Goal: Information Seeking & Learning: Learn about a topic

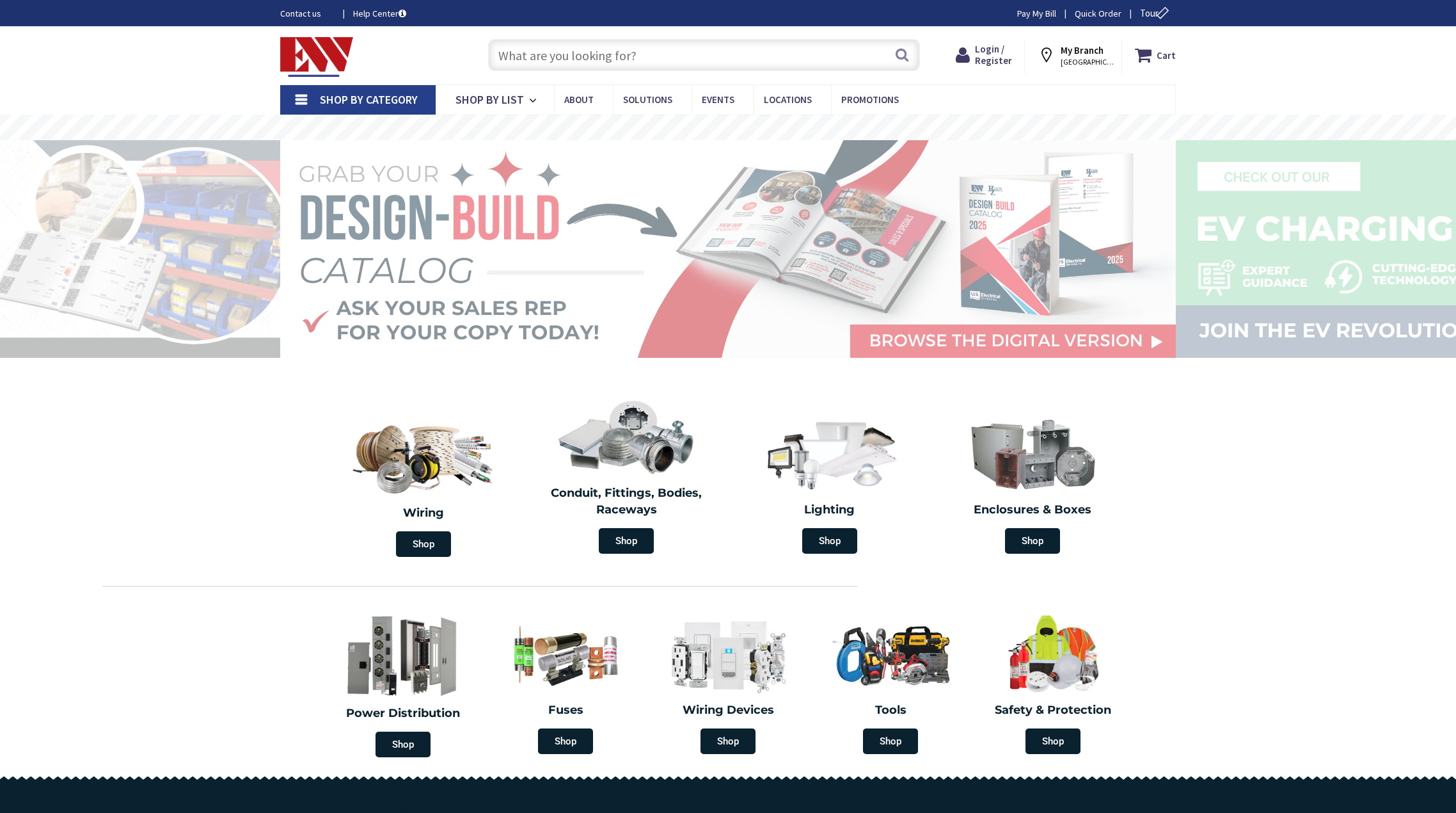
click at [706, 54] on input "text" at bounding box center [704, 54] width 431 height 32
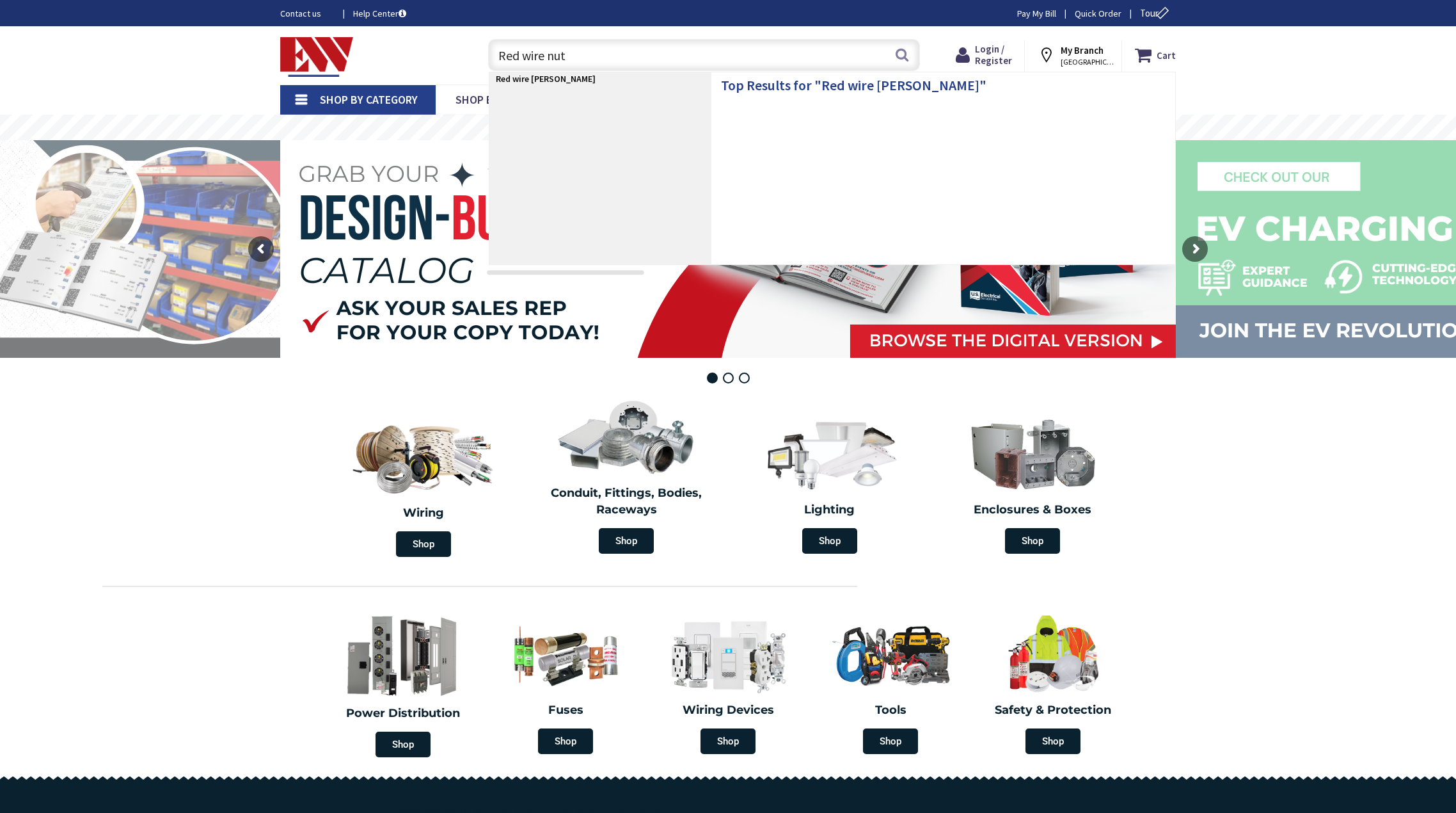
type input "Red wire nuts"
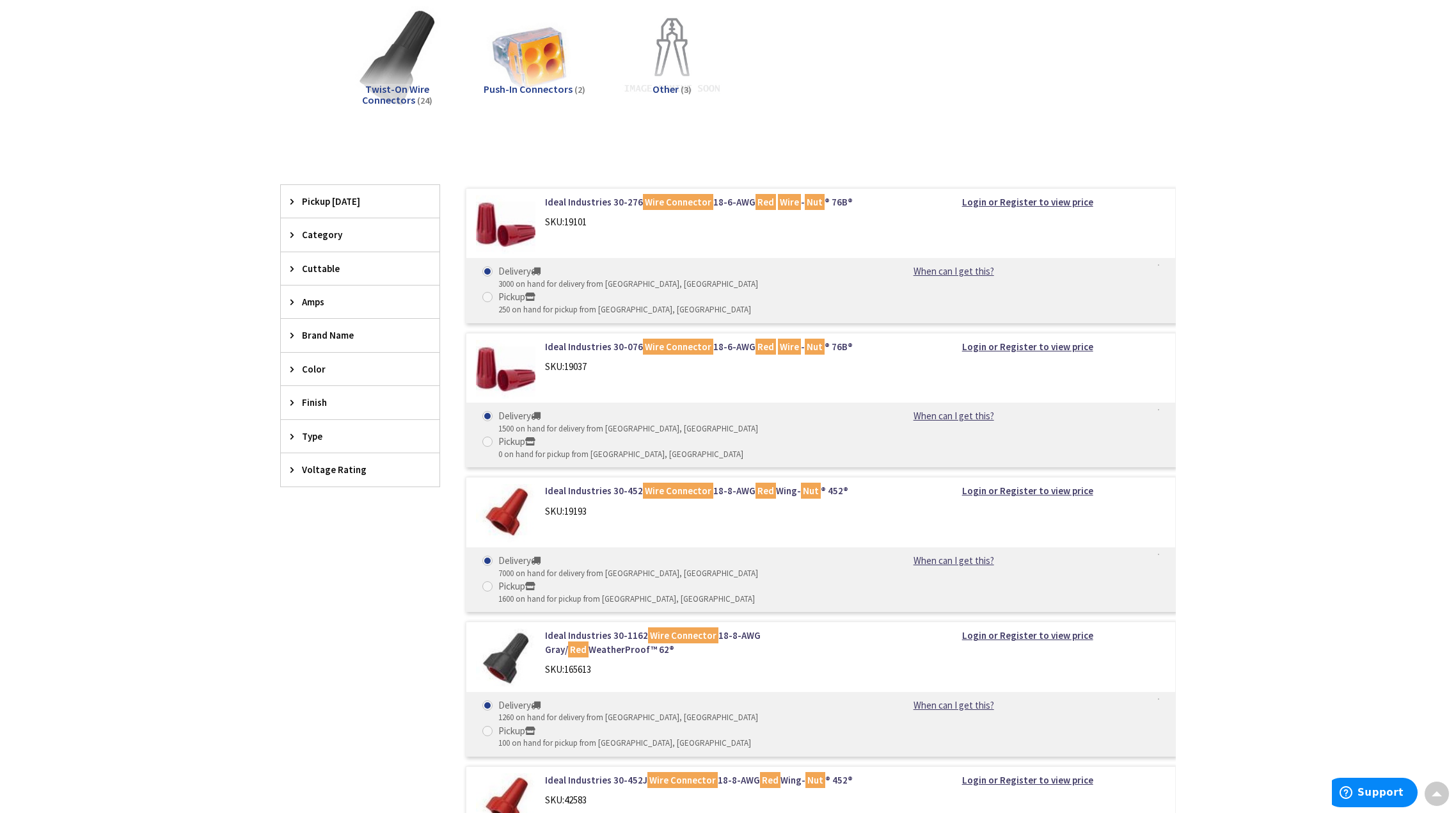
scroll to position [192, 0]
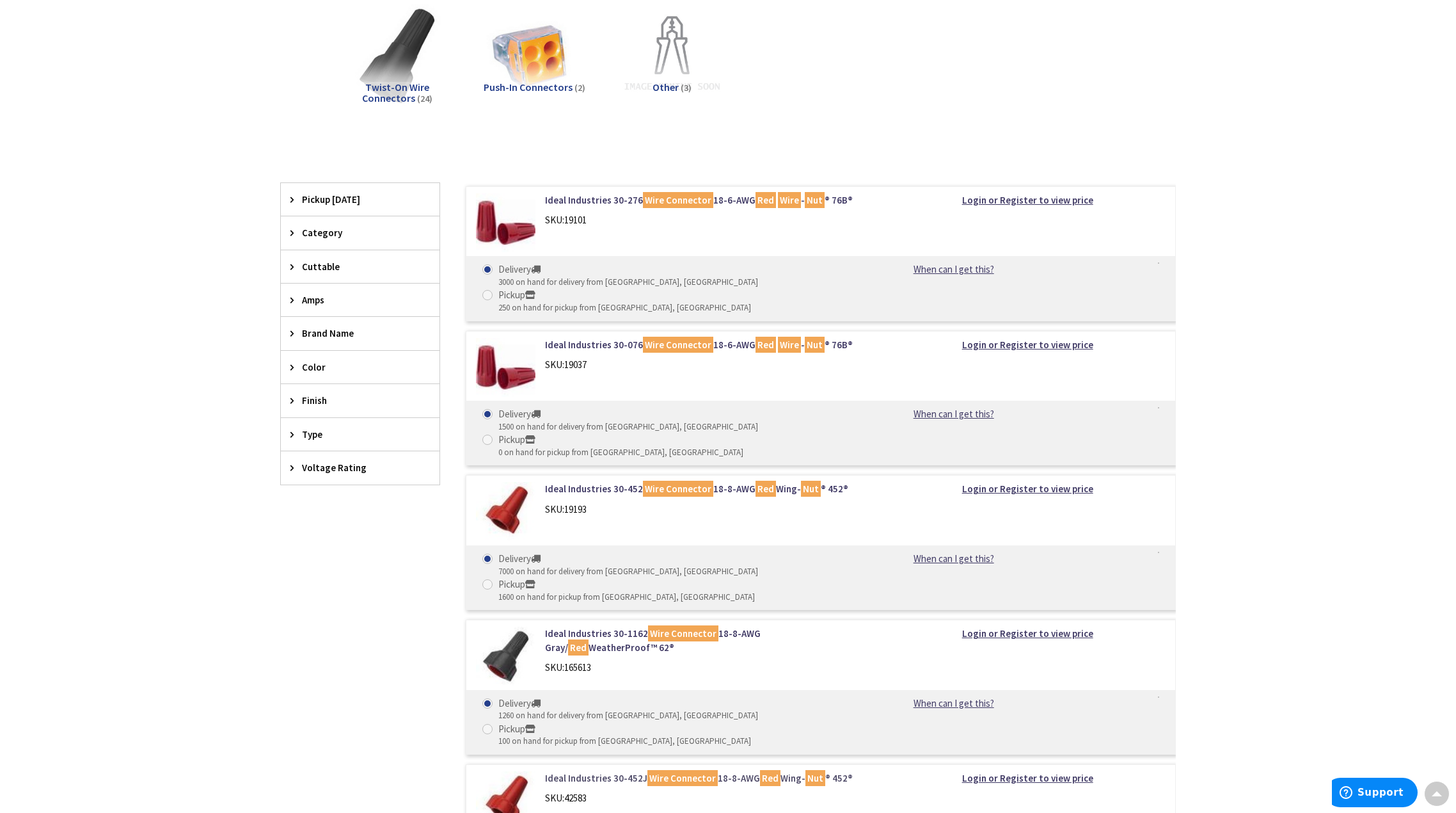
click at [644, 771] on link "Ideal Industries 30-452J Wire Connector 18-8-AWG Red Wing- Nut ® 452®" at bounding box center [707, 778] width 326 height 14
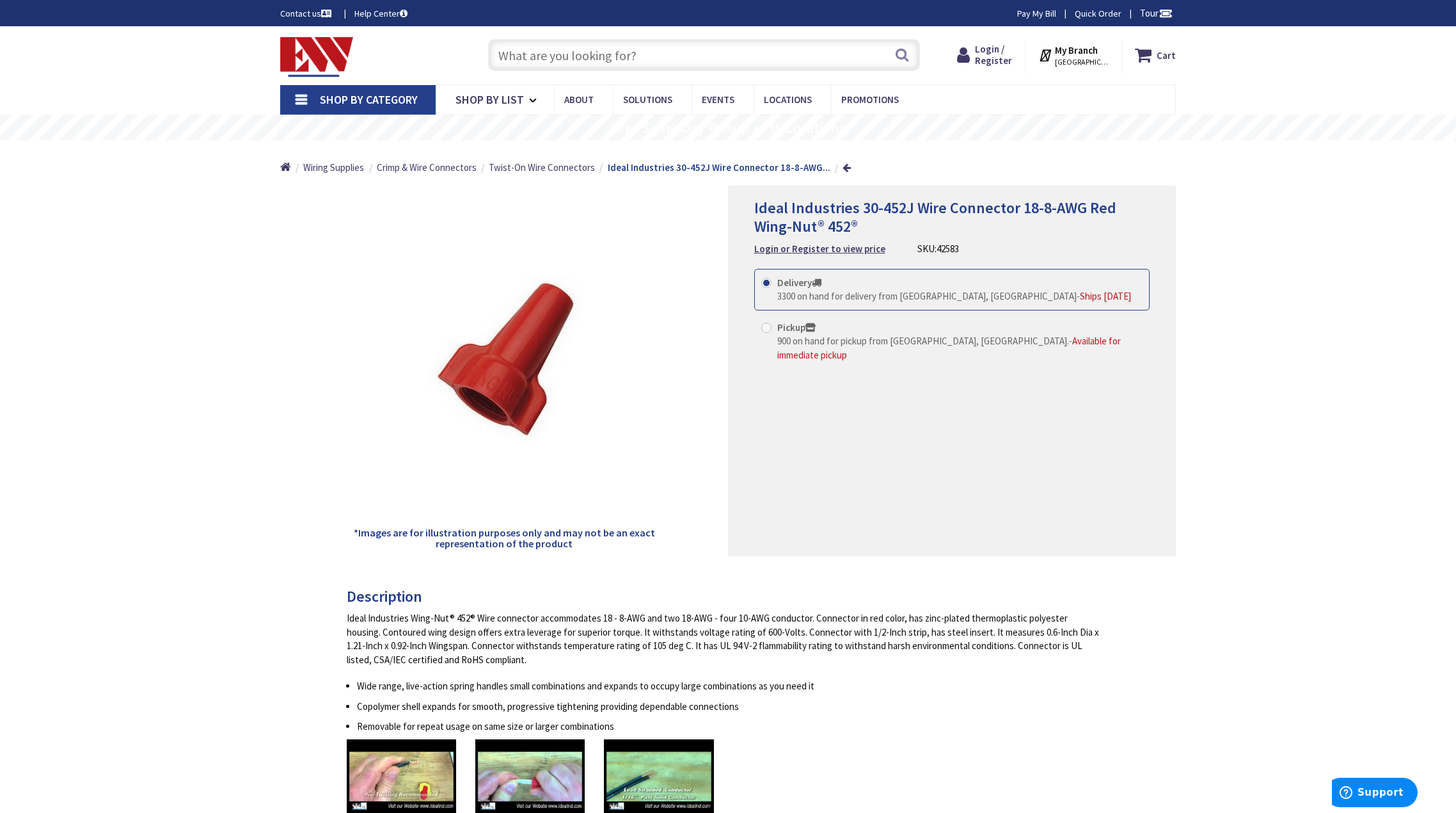
drag, startPoint x: 948, startPoint y: 246, endPoint x: 911, endPoint y: 245, distance: 37.0
click at [911, 245] on div "Ideal Industries 30-452J Wire Connector 18-8-AWG Red Wing-Nut® 452® Login or Re…" at bounding box center [951, 227] width 395 height 57
copy div "SKU: 42583"
click at [786, 55] on input "text" at bounding box center [704, 54] width 431 height 32
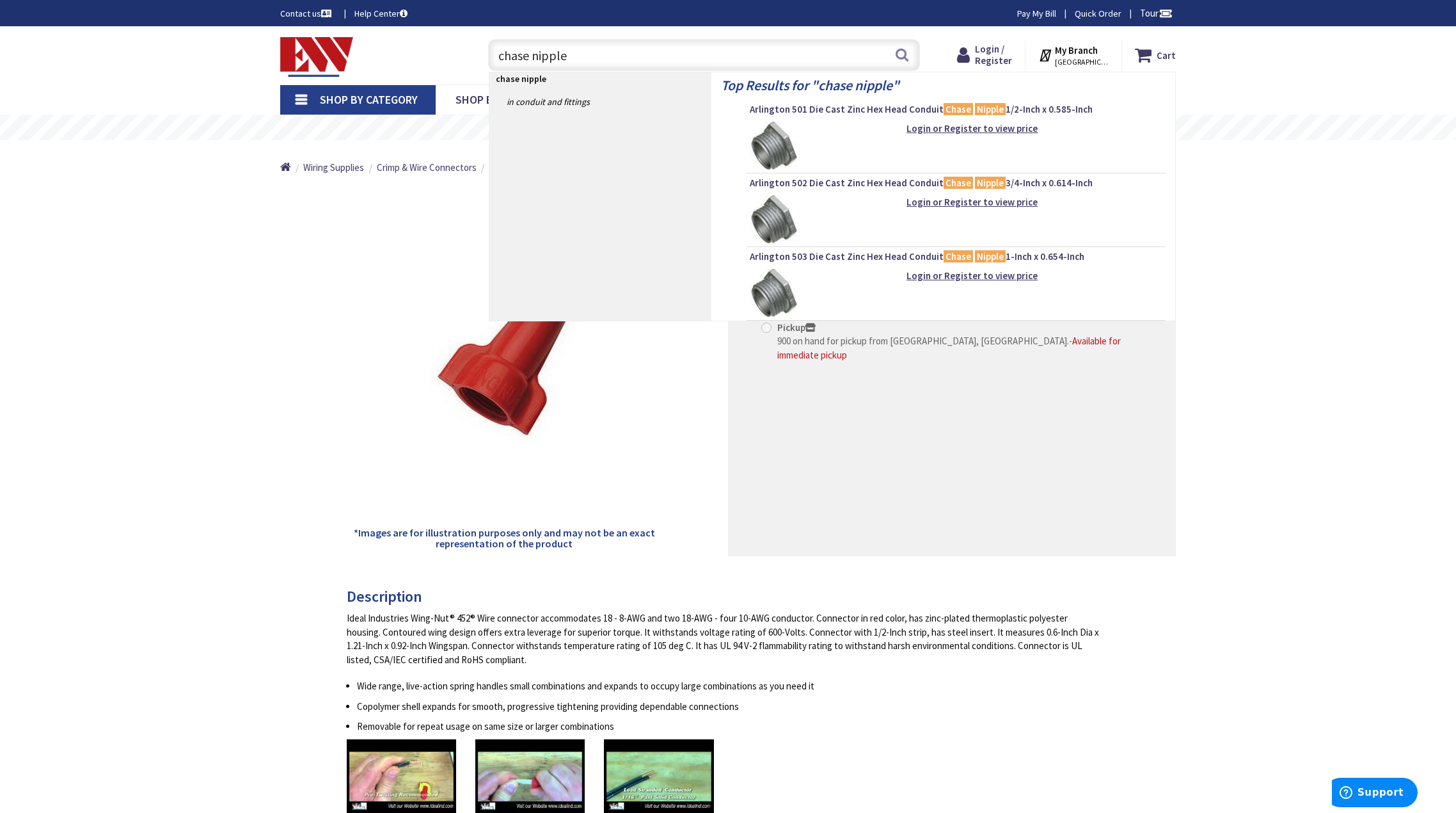
type input "chase nipples"
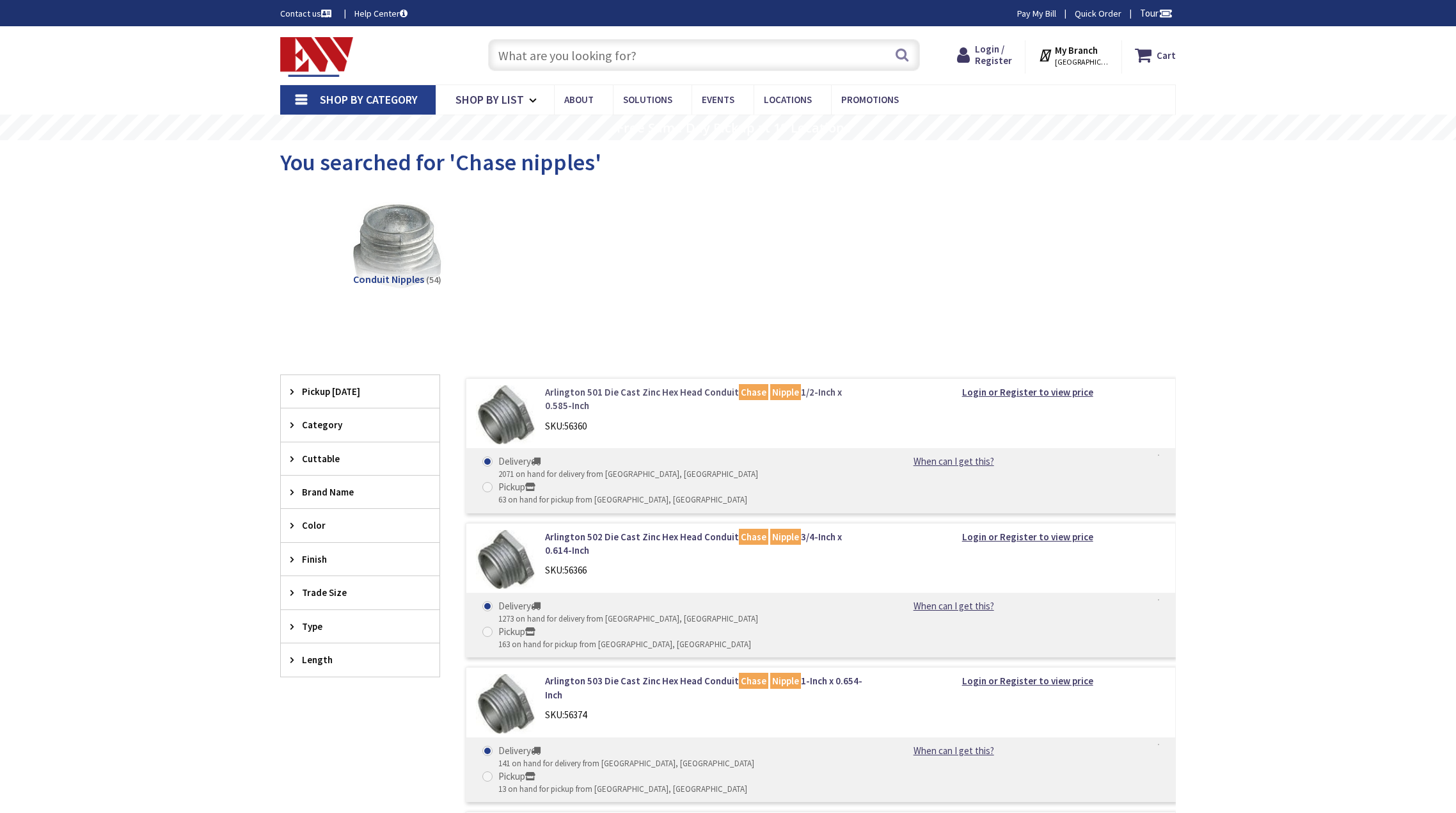
click at [584, 394] on link "Arlington 501 Die Cast Zinc Hex Head Conduit Chase Nipple 1/2-Inch x 0.585-Inch" at bounding box center [707, 399] width 326 height 28
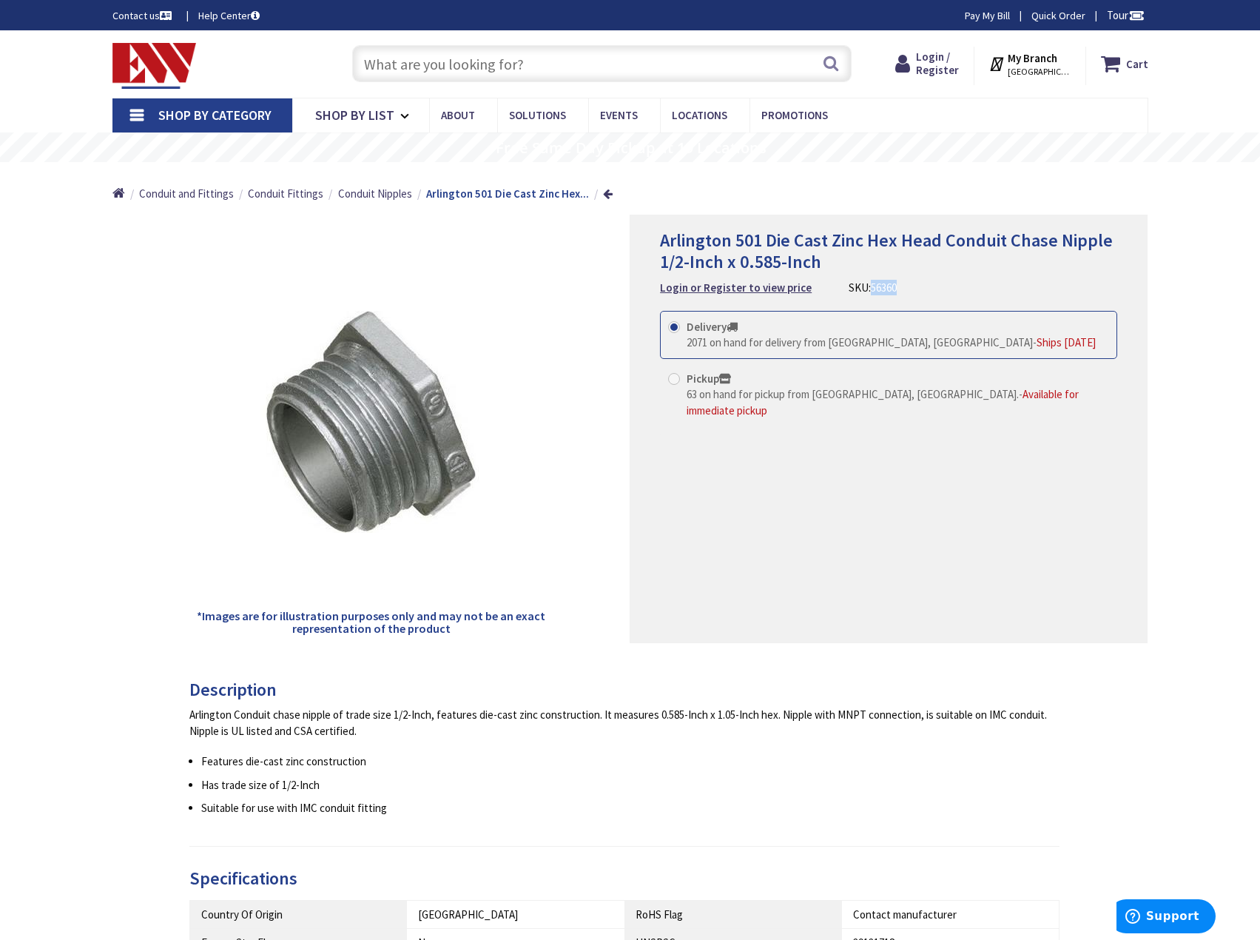
drag, startPoint x: 910, startPoint y: 289, endPoint x: 863, endPoint y: 294, distance: 46.9
click at [863, 294] on div "Arlington 501 Die Cast Zinc Hex Head Conduit Chase Nipple 1/2-Inch x 0.585-Inch…" at bounding box center [888, 263] width 457 height 66
click at [735, 55] on input "text" at bounding box center [601, 63] width 499 height 37
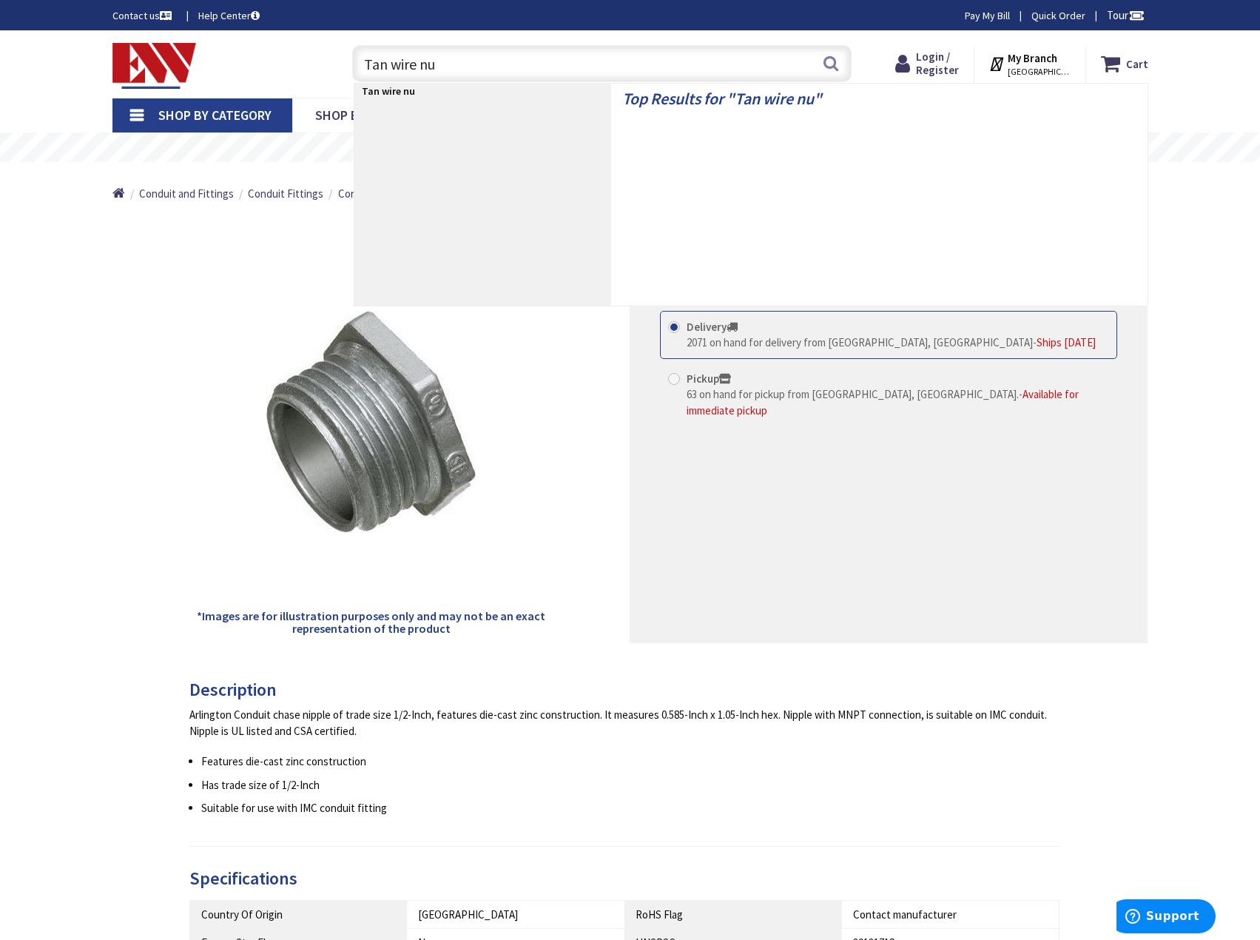
type input "Tan wire nut"
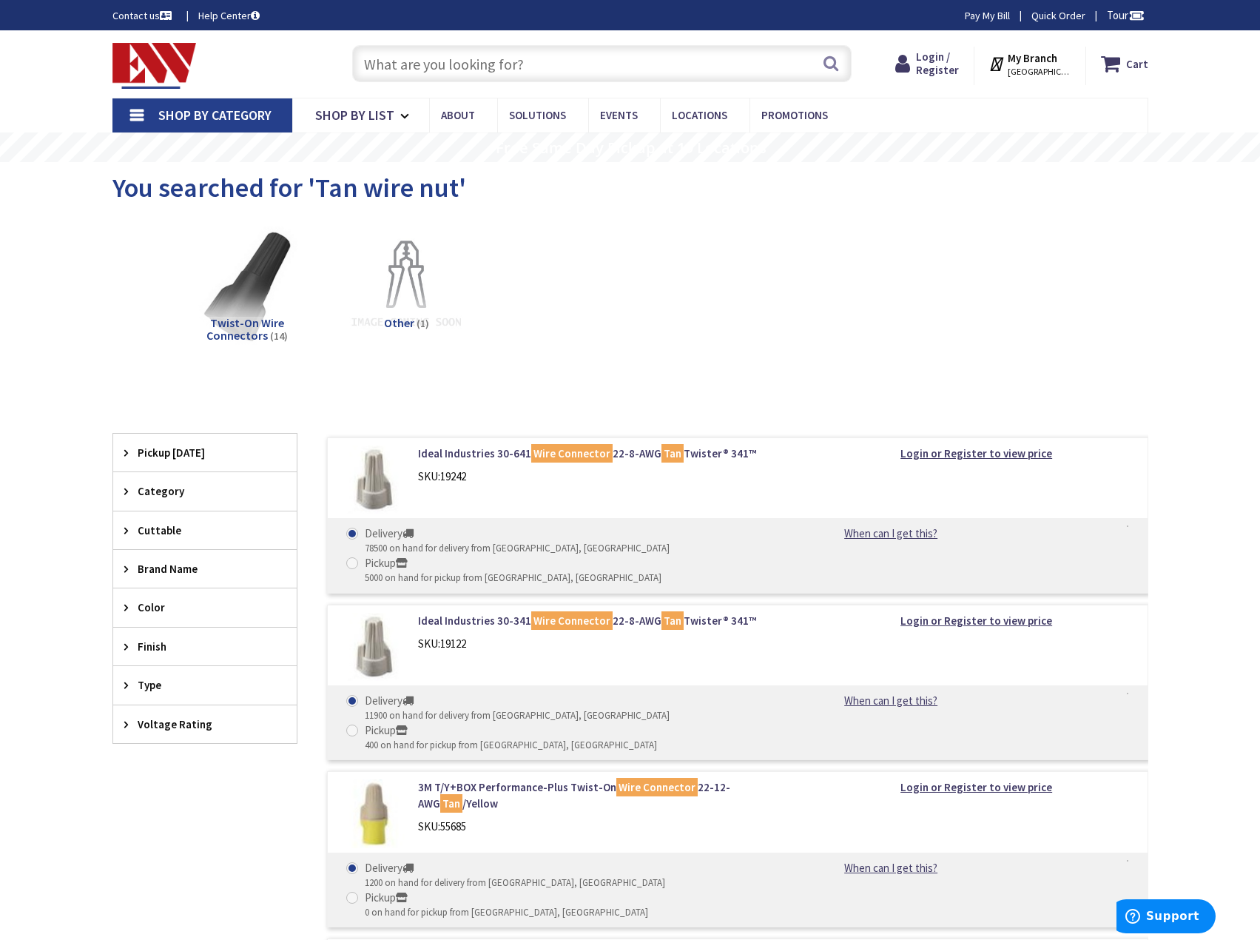
click at [257, 115] on span "Shop By Category" at bounding box center [214, 115] width 113 height 17
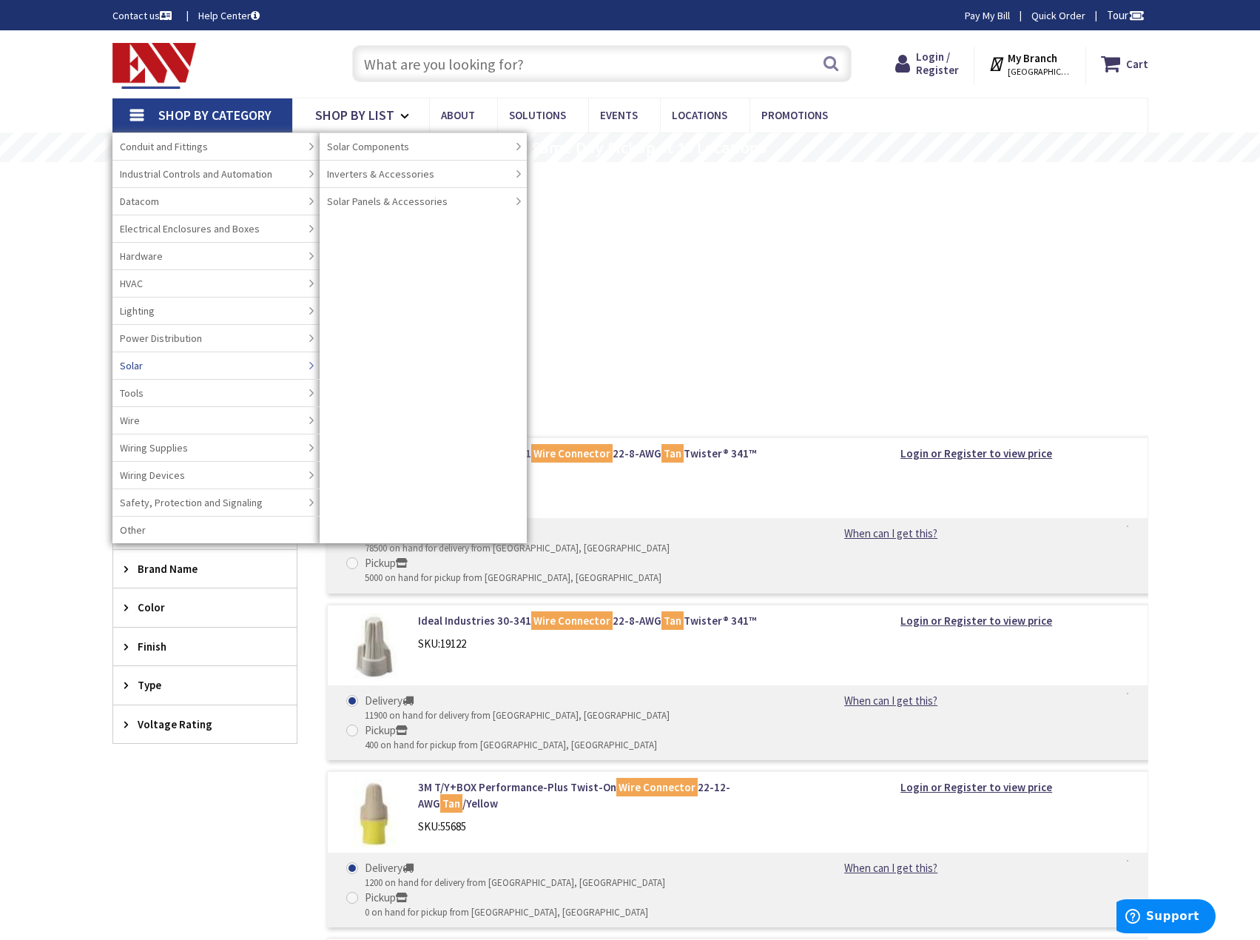
click at [146, 393] on link "Tools" at bounding box center [215, 392] width 207 height 27
click at [129, 394] on span "Tools" at bounding box center [132, 392] width 24 height 15
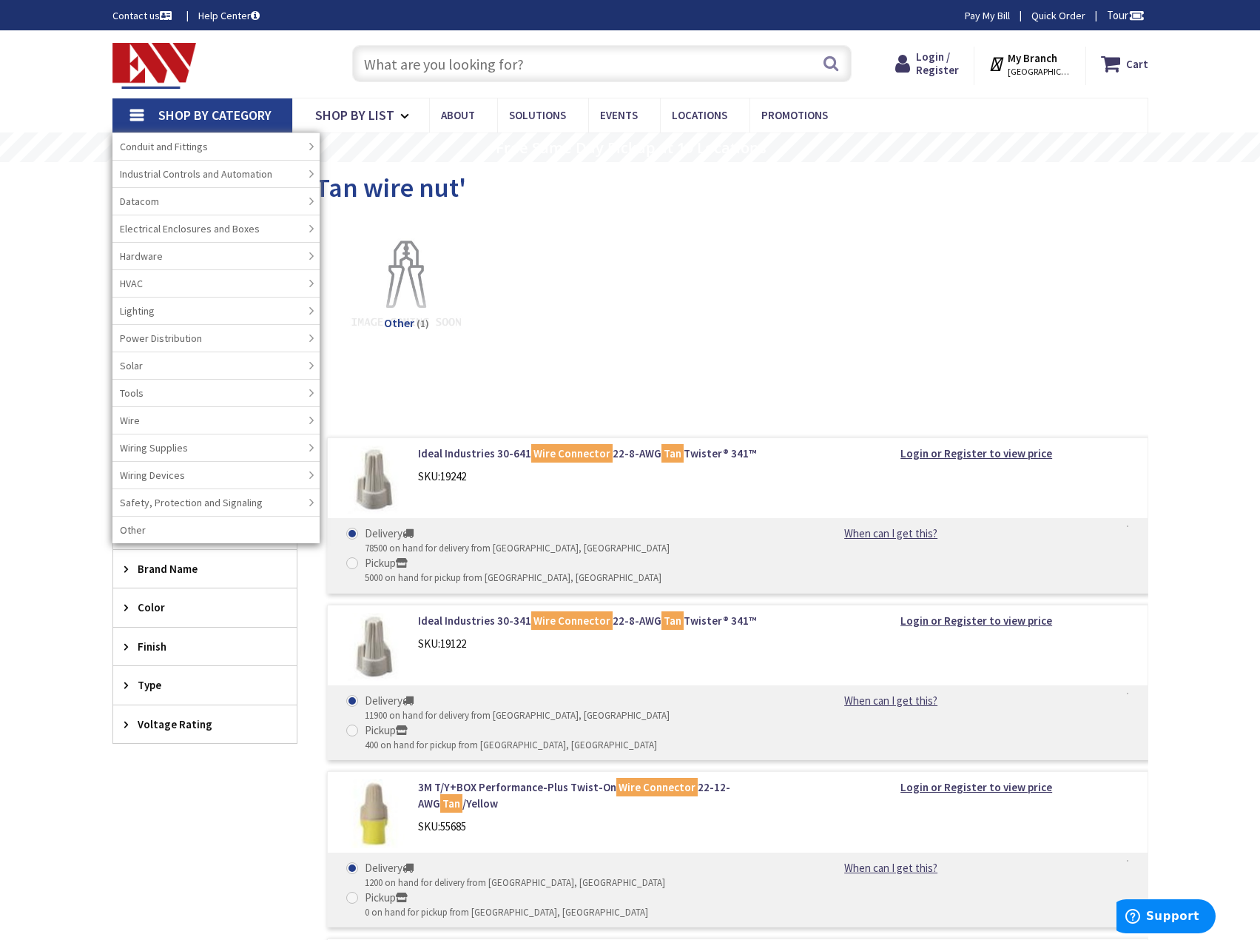
click at [146, 59] on img at bounding box center [154, 66] width 84 height 46
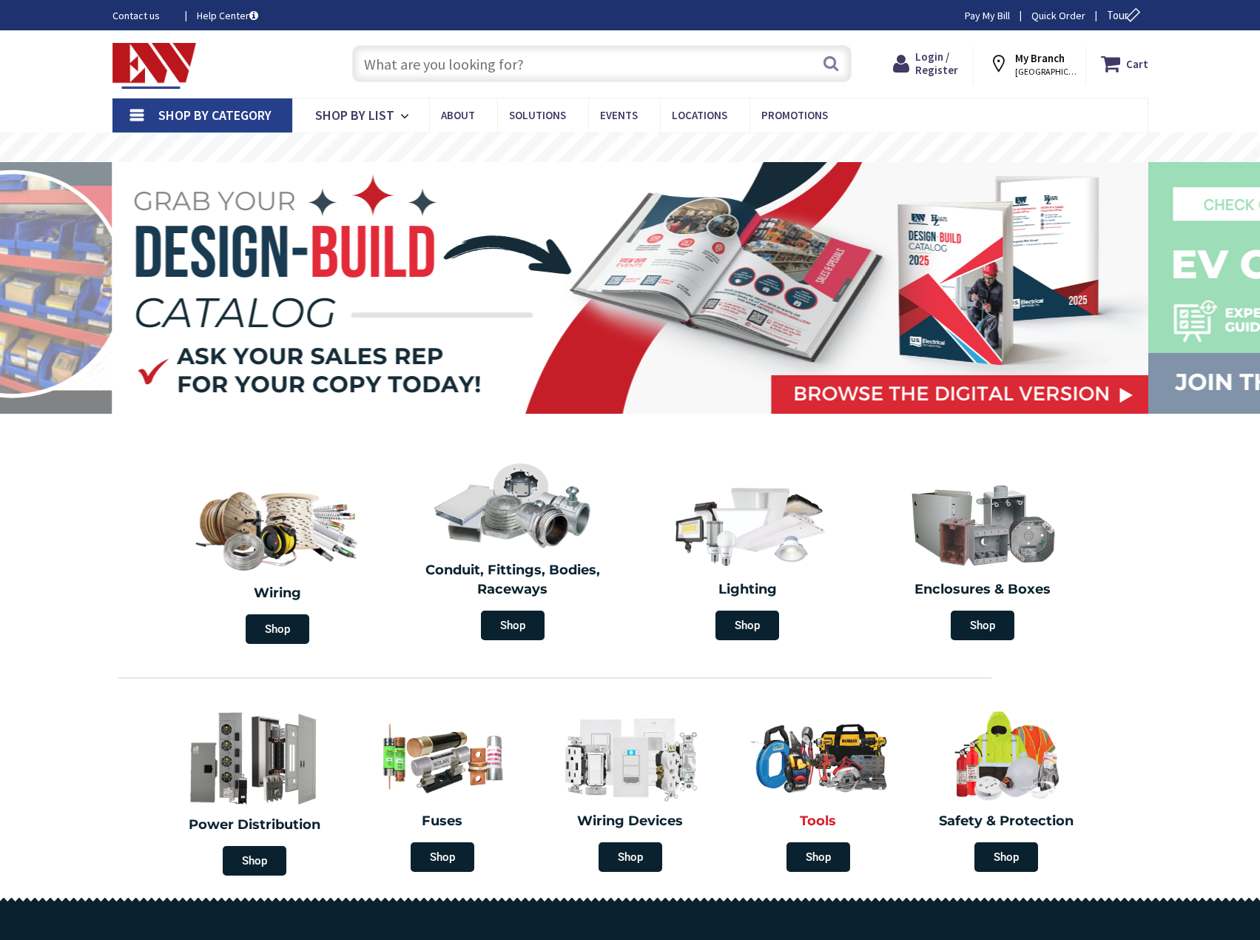
click at [811, 750] on img at bounding box center [818, 756] width 166 height 97
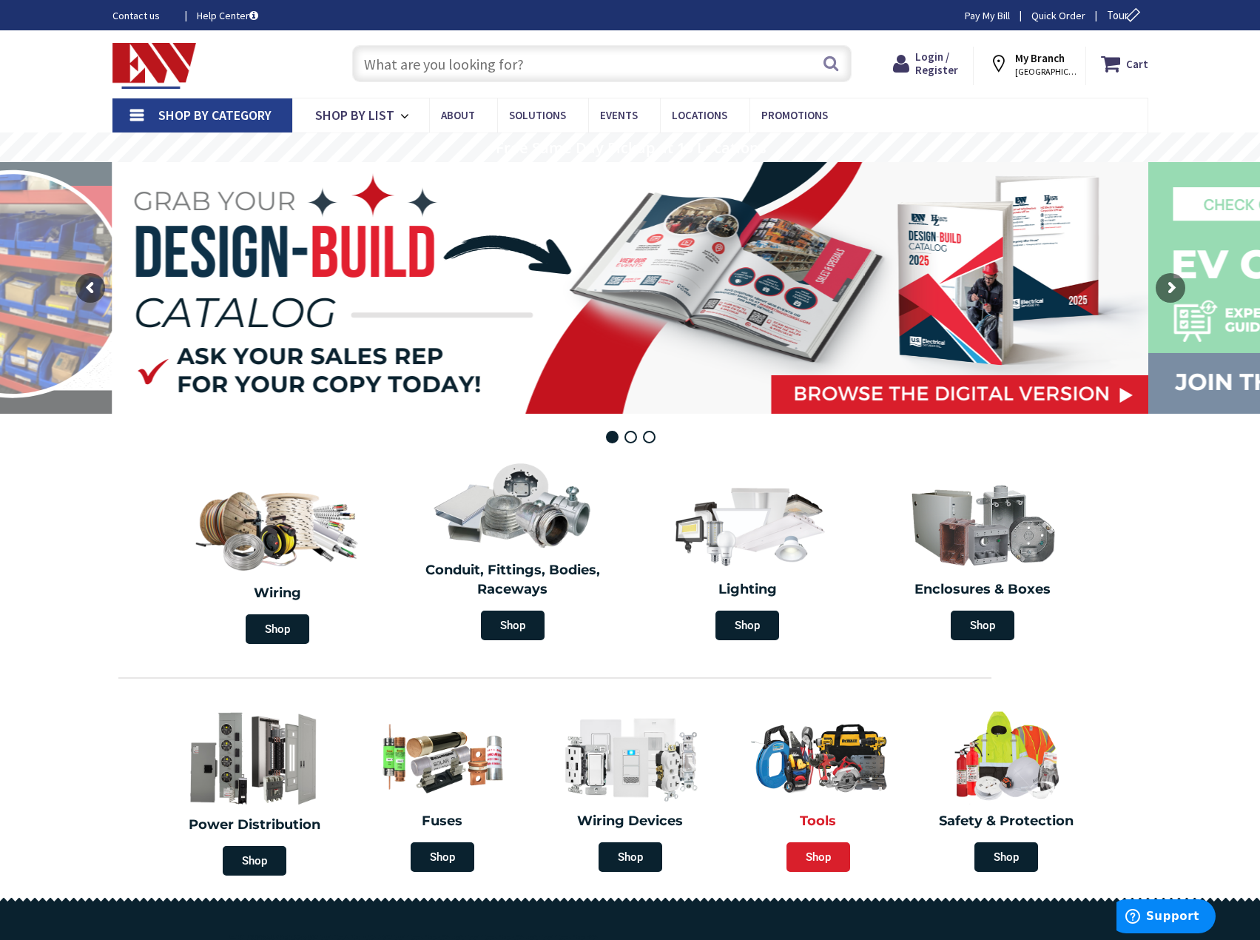
click at [823, 861] on span "Shop" at bounding box center [819, 857] width 64 height 30
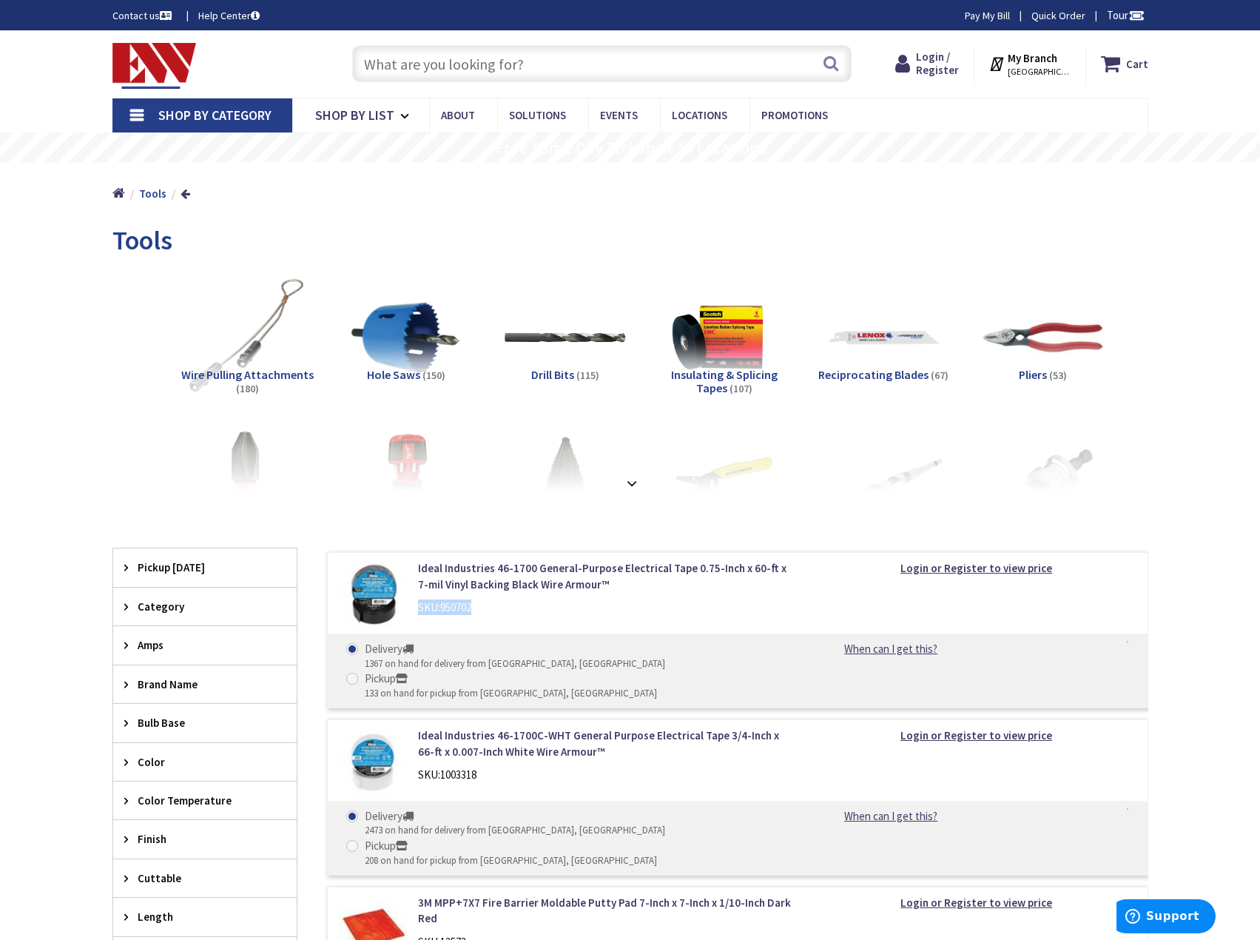
drag, startPoint x: 508, startPoint y: 612, endPoint x: 414, endPoint y: 615, distance: 94.8
click at [414, 615] on div "Ideal Industries 46-1700 General-Purpose Electrical Tape 0.75-Inch x 60-ft x 7-…" at bounding box center [606, 591] width 399 height 62
copy div "SKU: 950702"
click at [481, 59] on input "text" at bounding box center [601, 63] width 499 height 37
type input "PVC Cement"
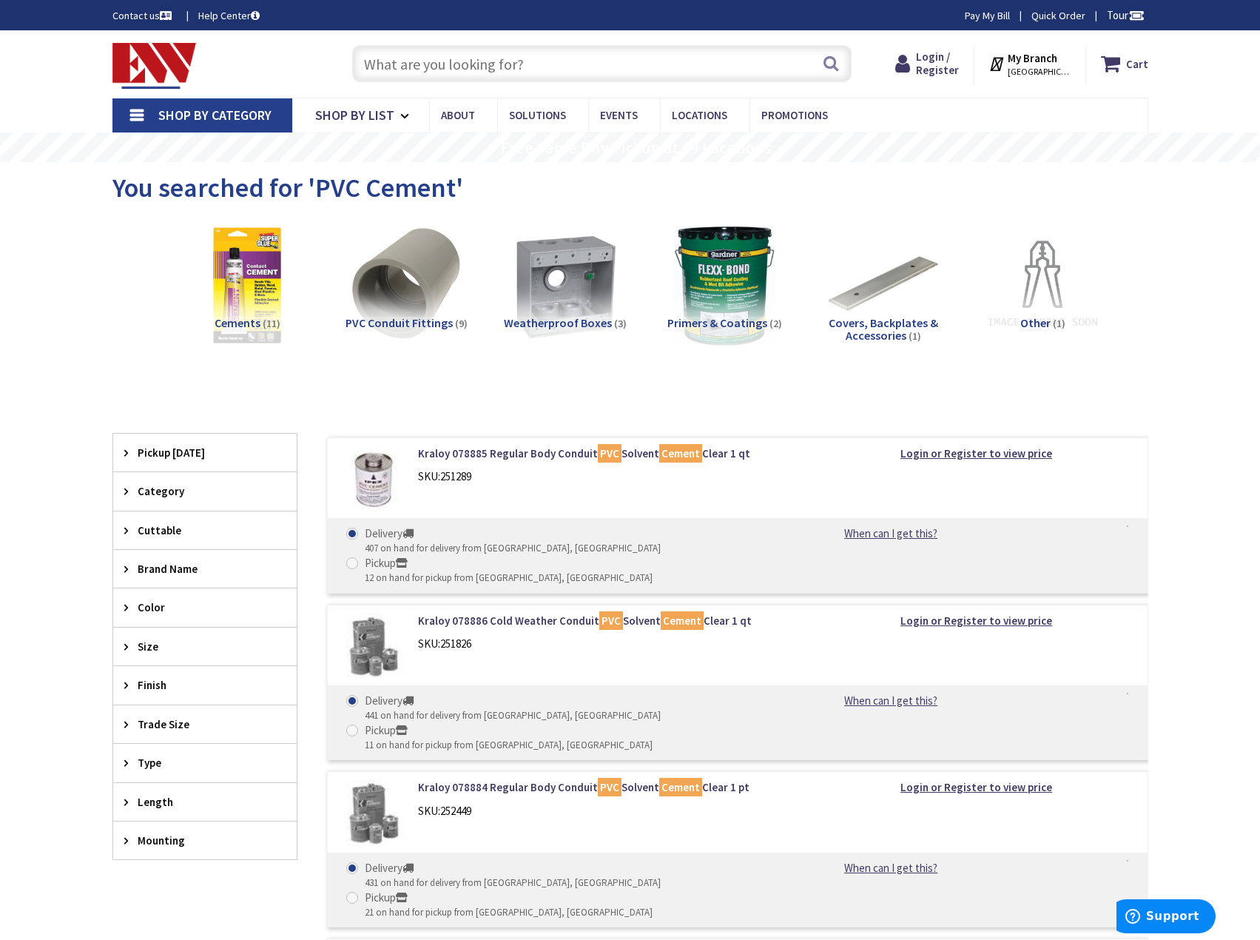
click at [443, 61] on input "text" at bounding box center [601, 63] width 499 height 37
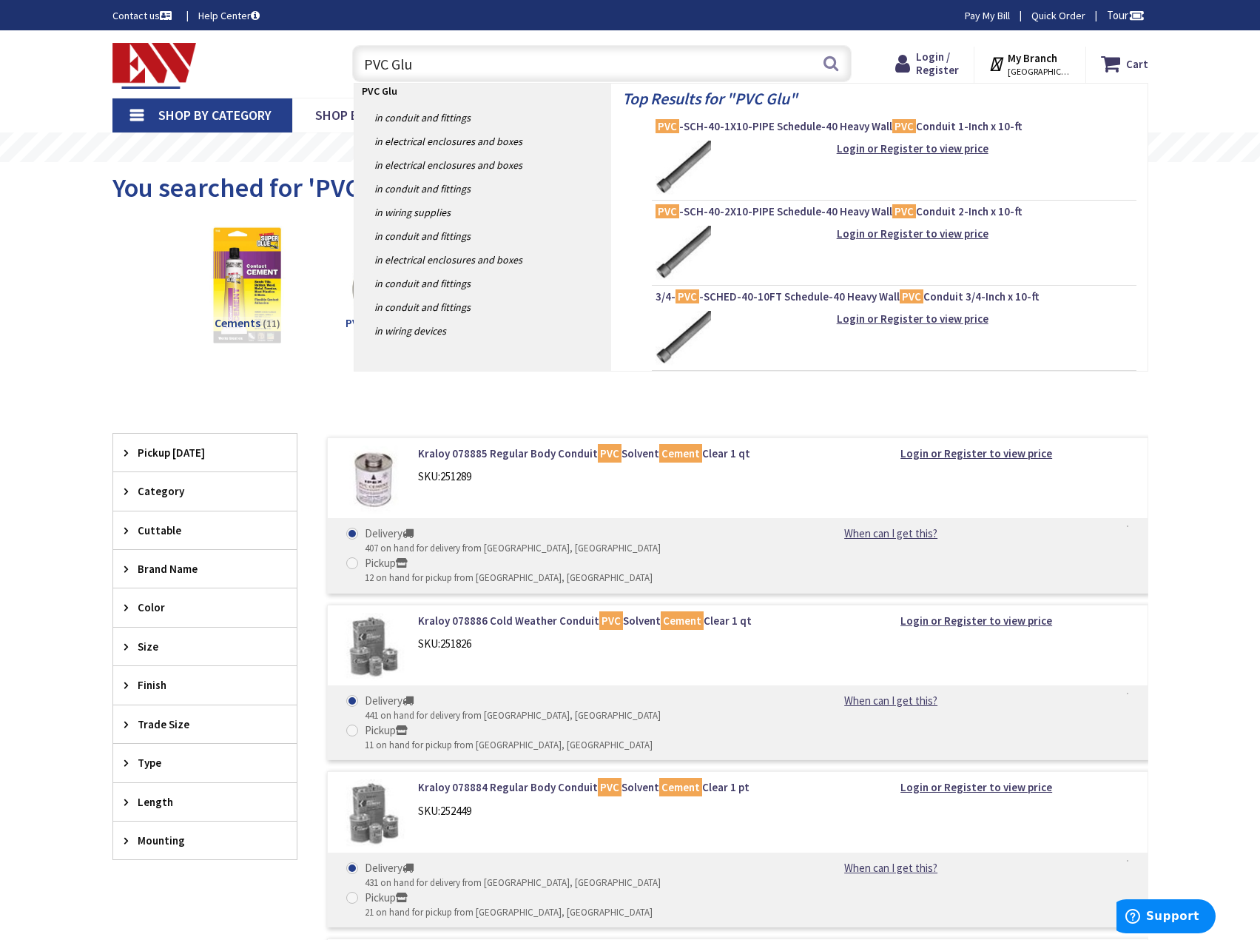
type input "PVC Glue"
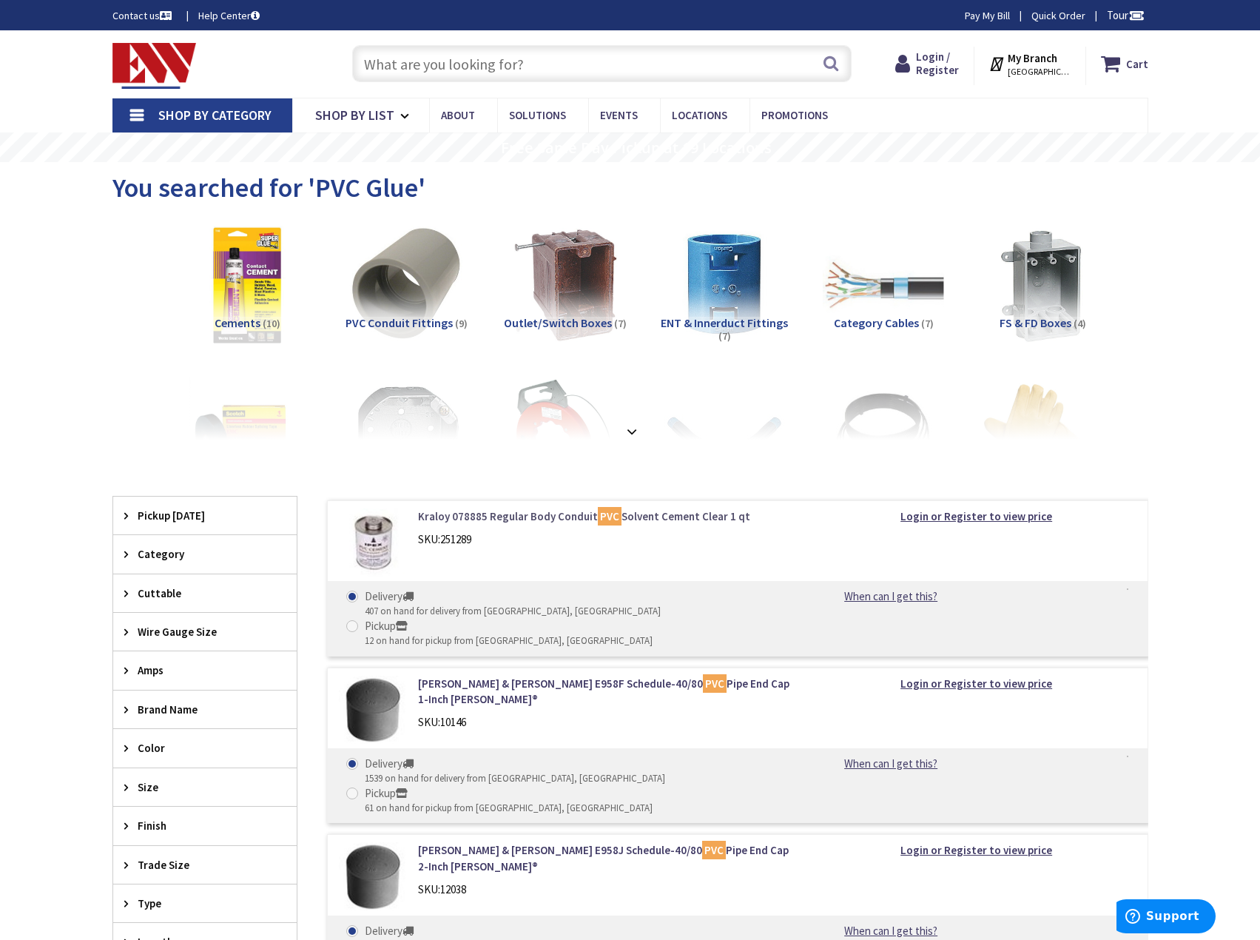
click at [468, 513] on link "Kraloy 078885 Regular Body Conduit PVC Solvent Cement Clear 1 qt" at bounding box center [606, 516] width 377 height 16
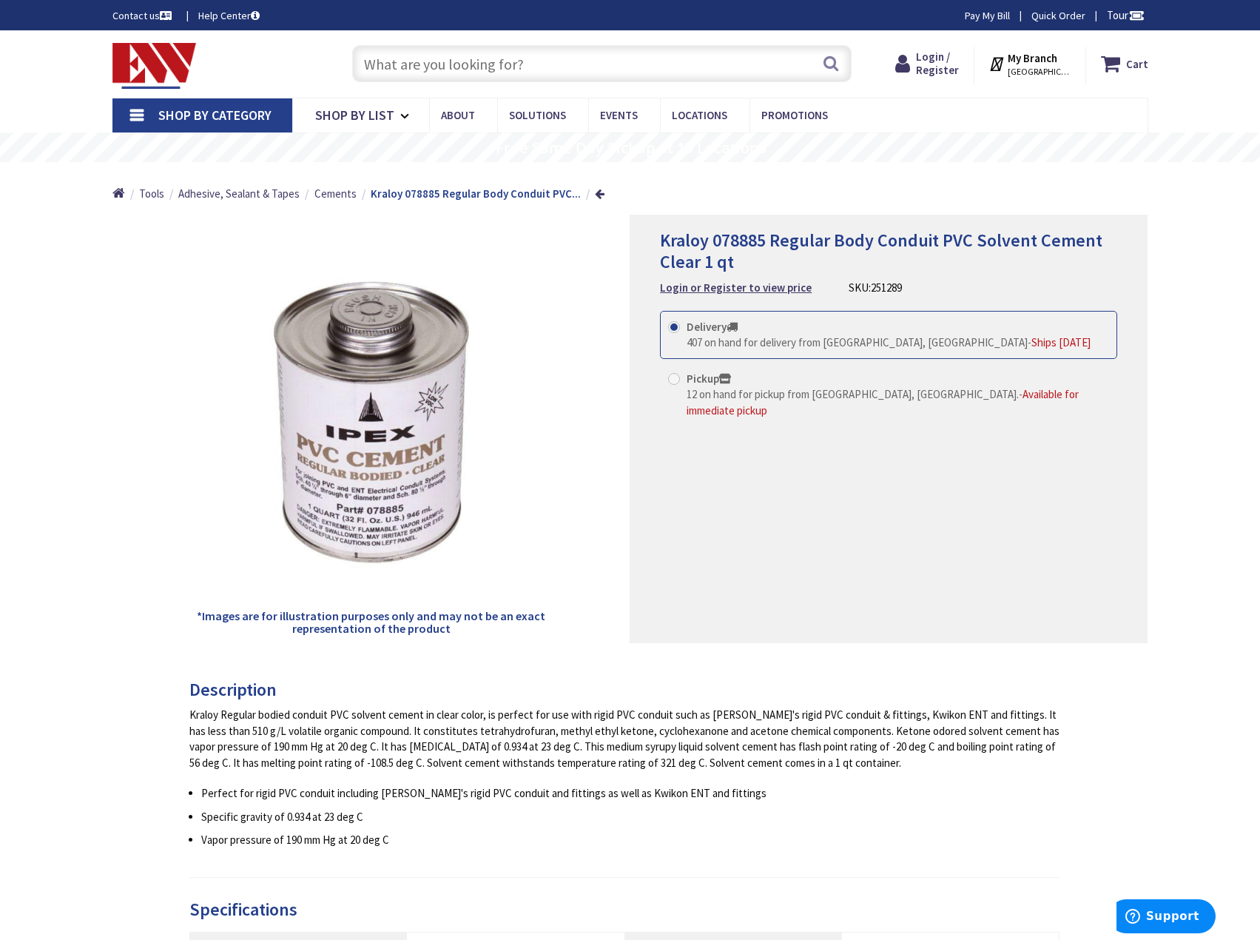
click at [269, 112] on span "Shop By Category" at bounding box center [214, 115] width 113 height 17
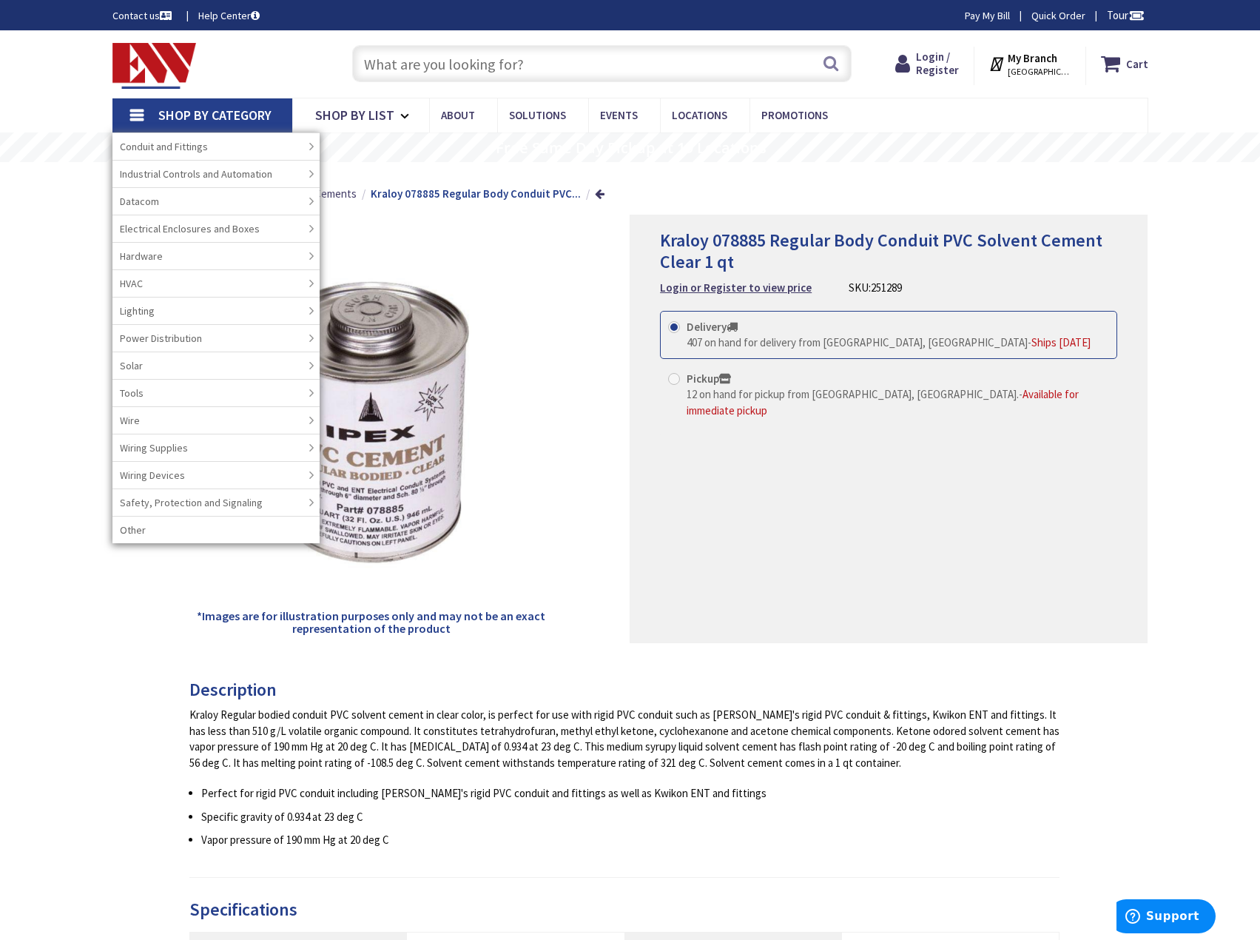
click at [448, 66] on input "text" at bounding box center [601, 63] width 499 height 37
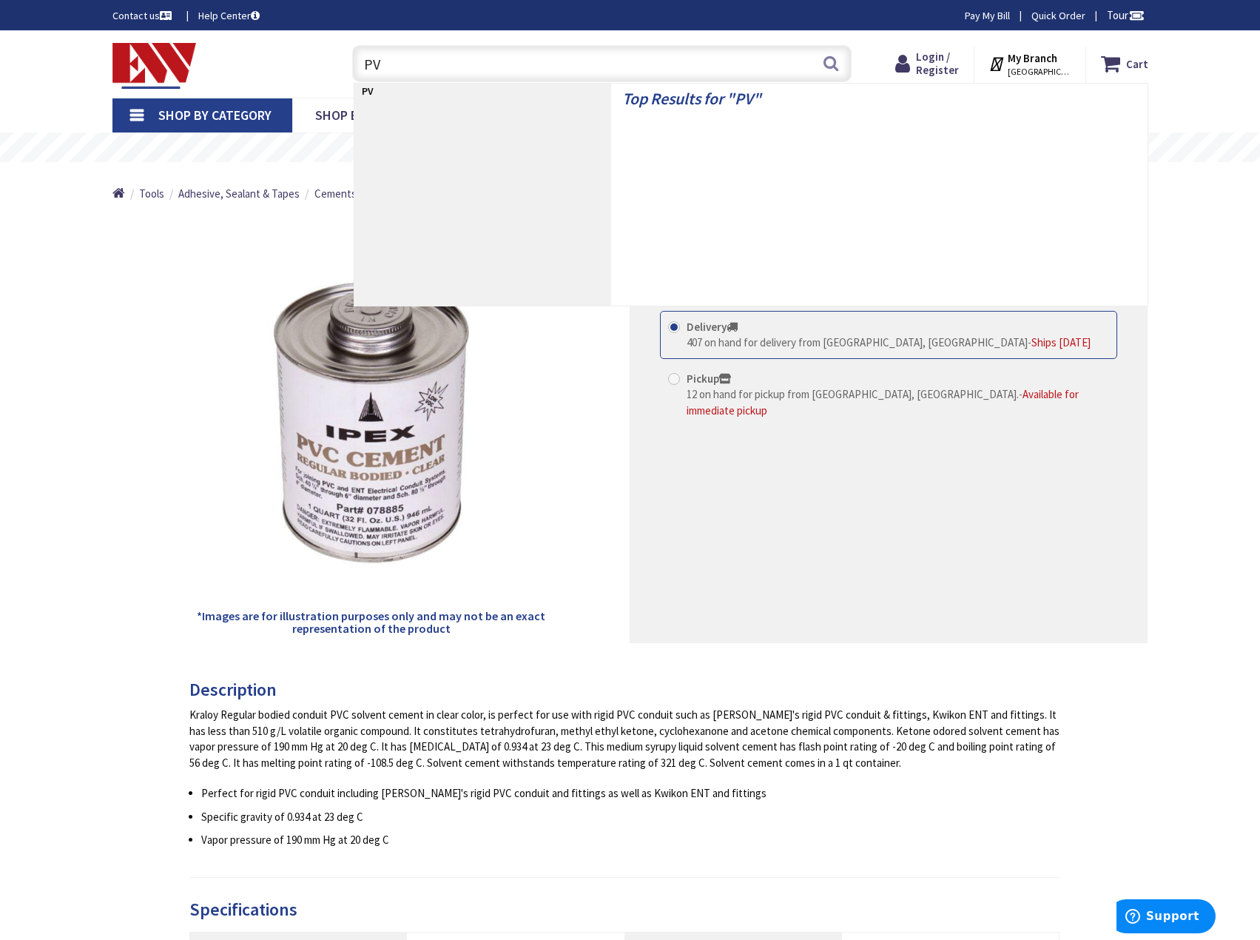
type input "PVC"
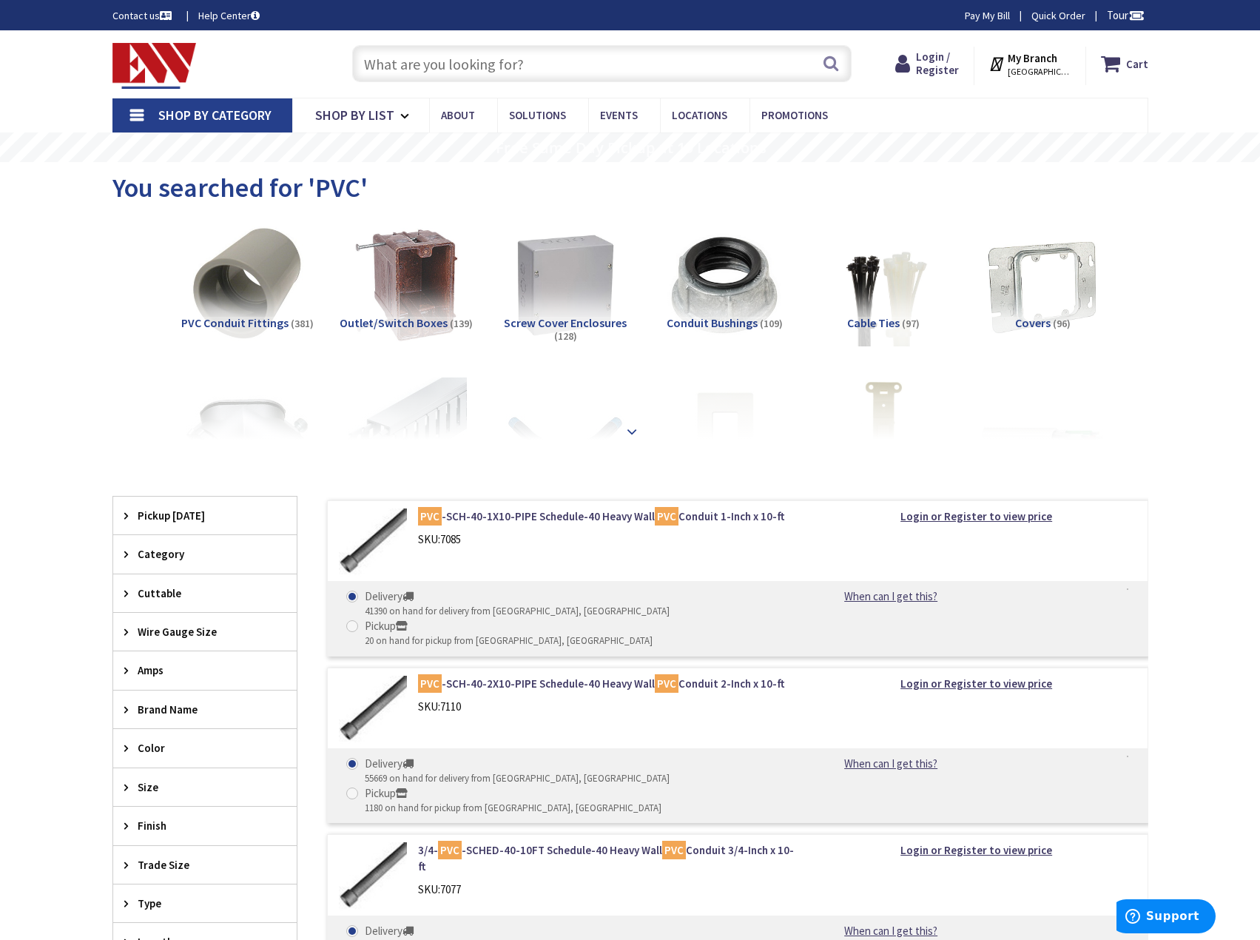
click at [634, 432] on strong at bounding box center [632, 424] width 18 height 16
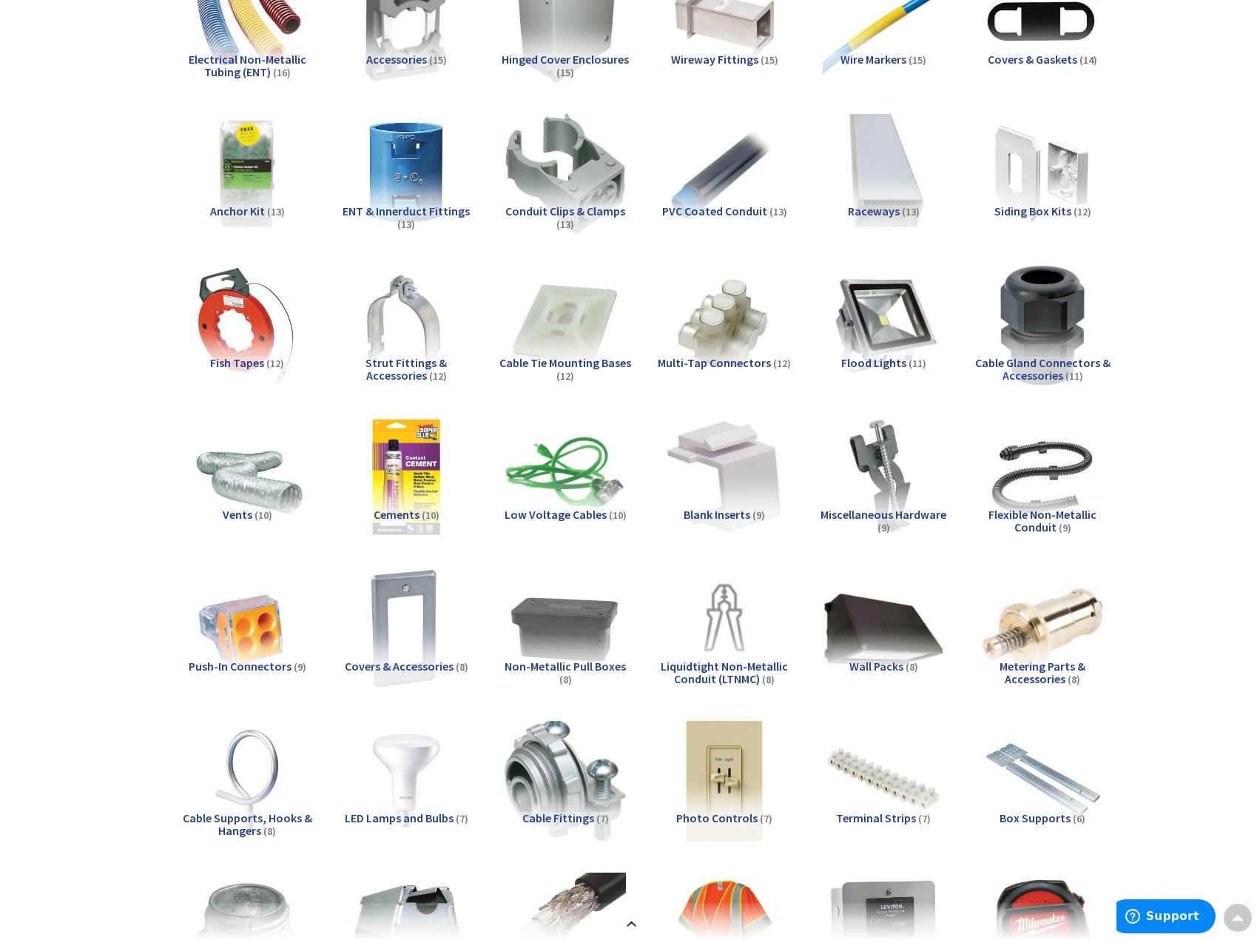
scroll to position [1406, 0]
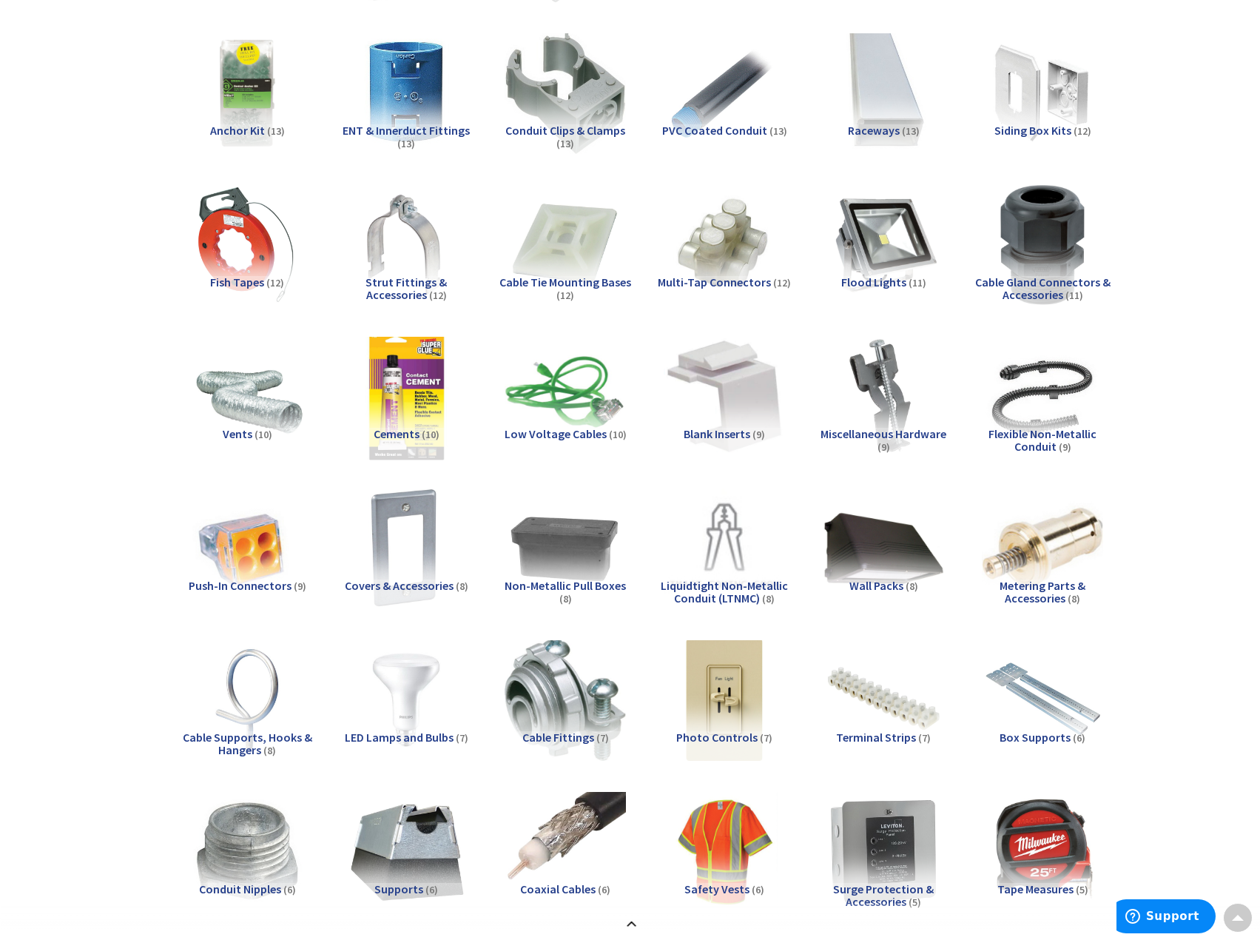
click at [397, 385] on img at bounding box center [406, 396] width 134 height 134
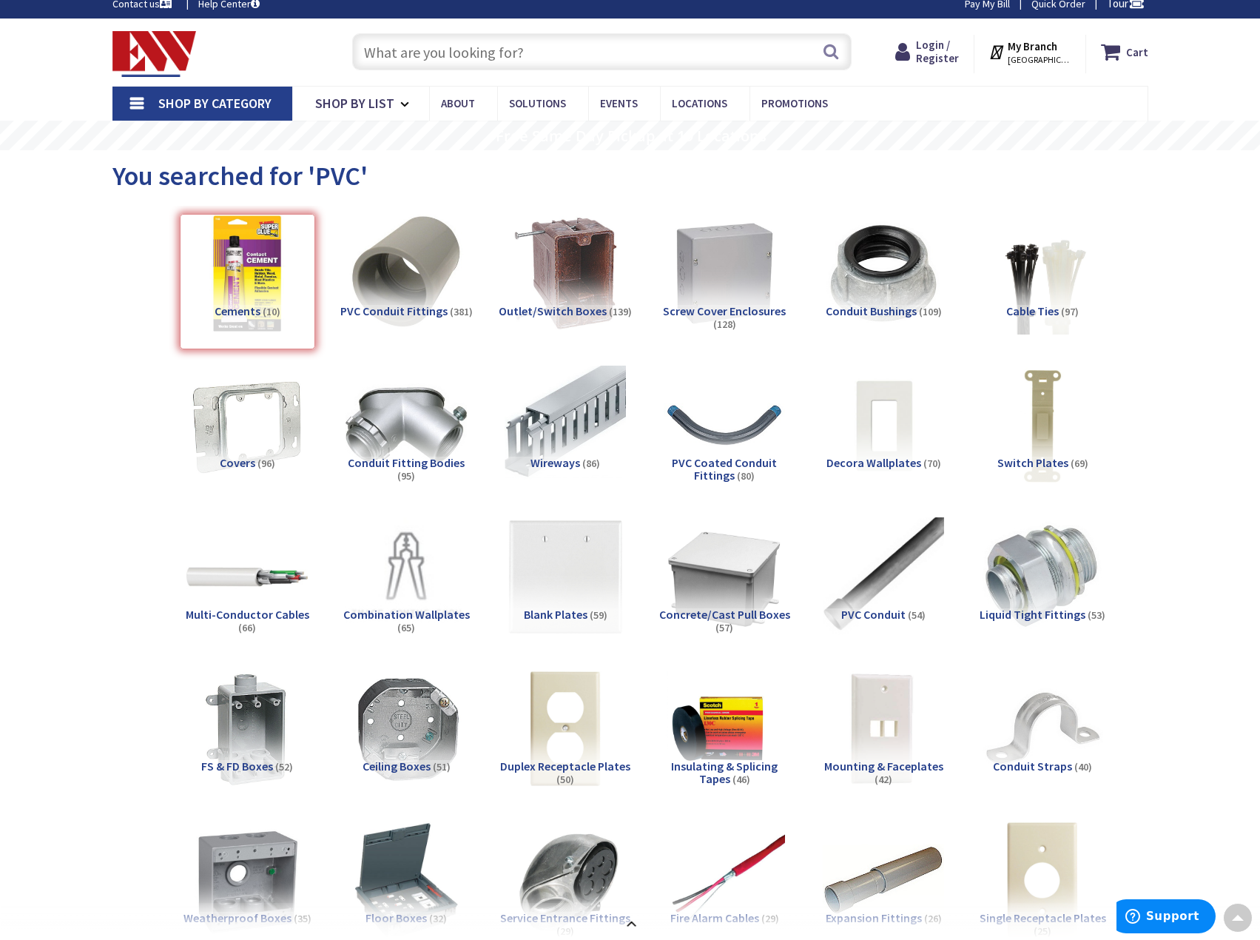
scroll to position [0, 0]
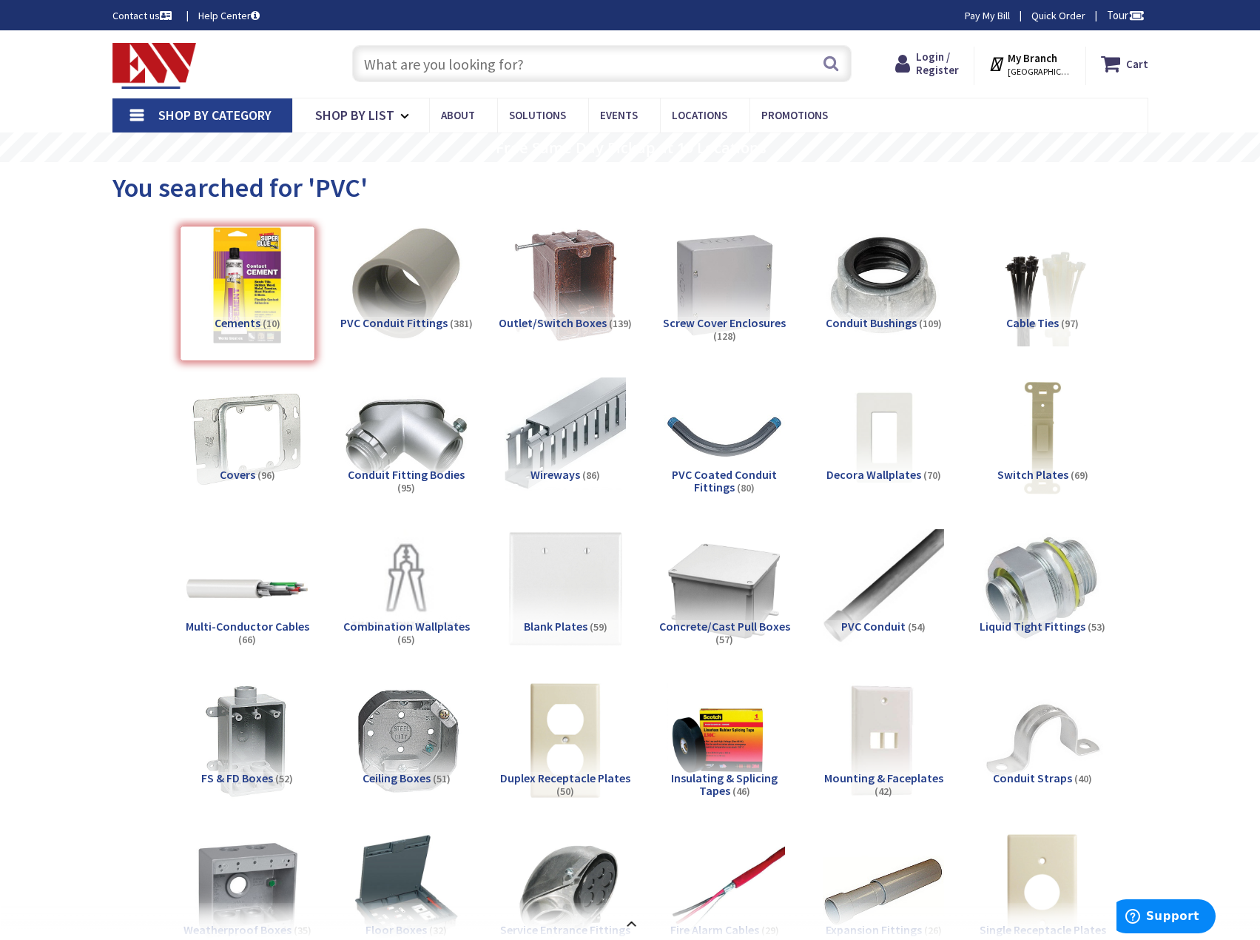
click at [154, 64] on img at bounding box center [154, 66] width 84 height 46
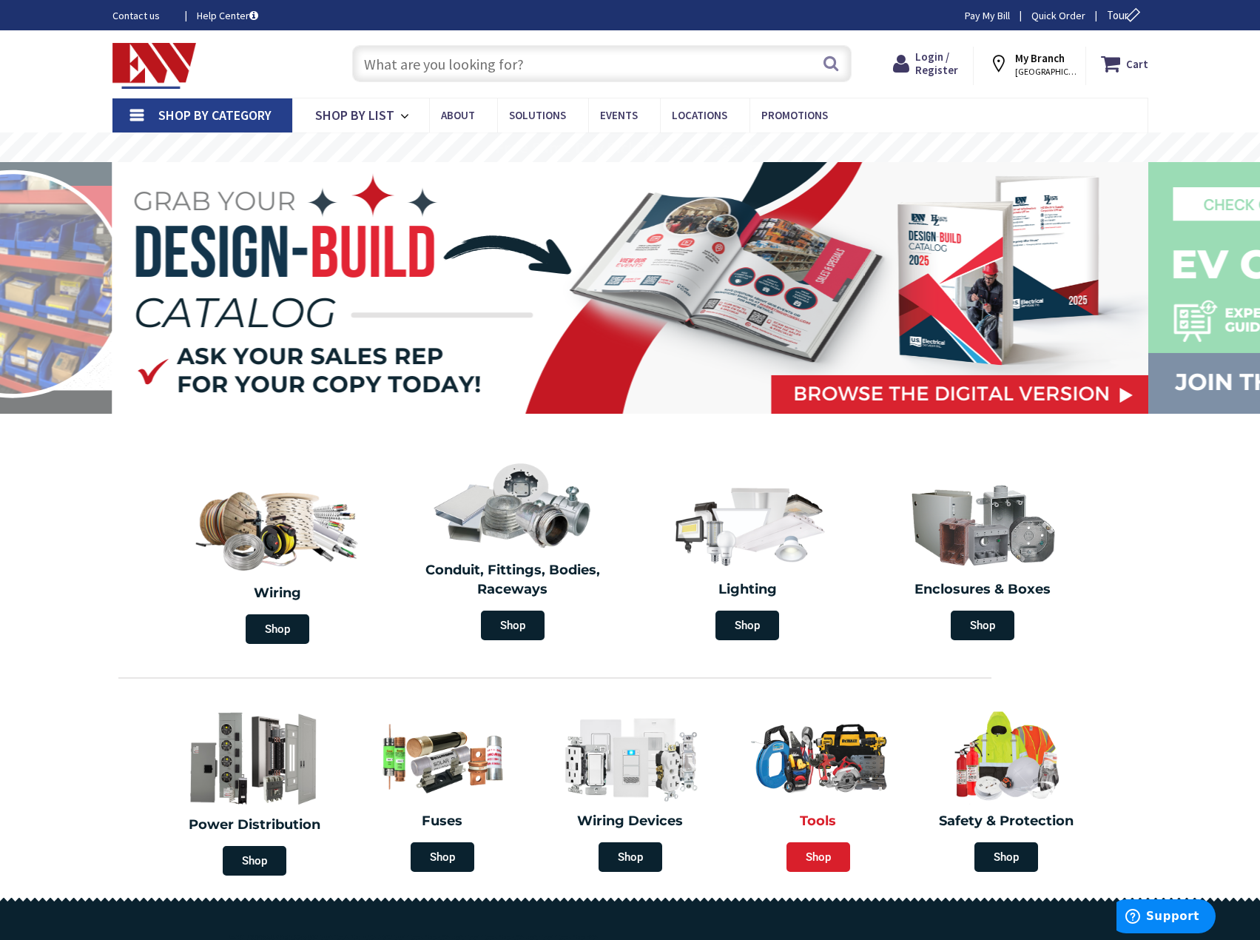
click at [843, 852] on span "Shop" at bounding box center [819, 857] width 64 height 30
